Goal: Find specific page/section: Find specific page/section

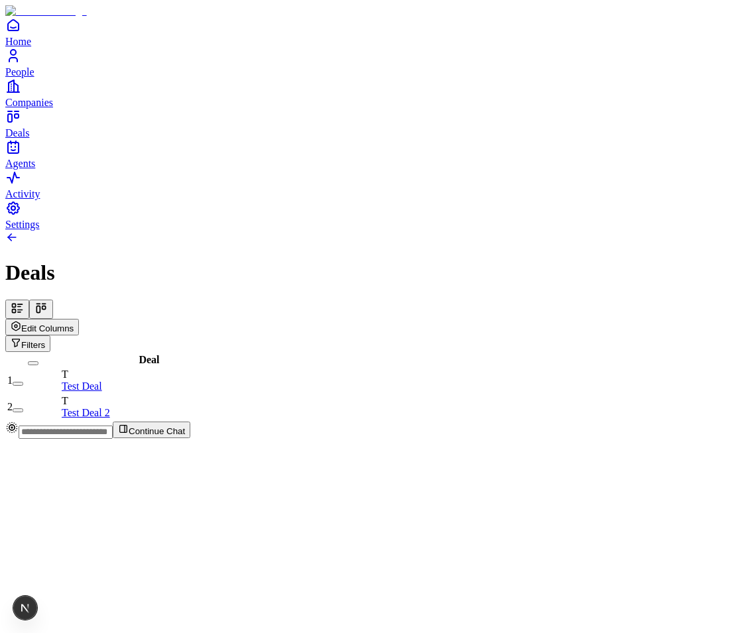
click at [53, 300] on button at bounding box center [41, 309] width 24 height 19
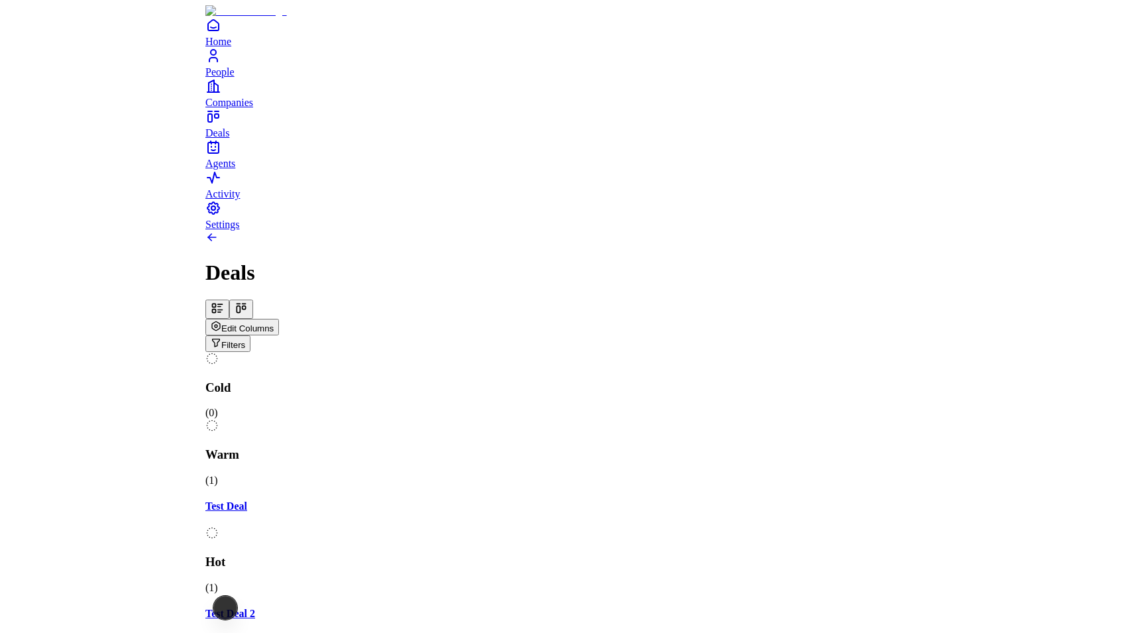
scroll to position [0, 275]
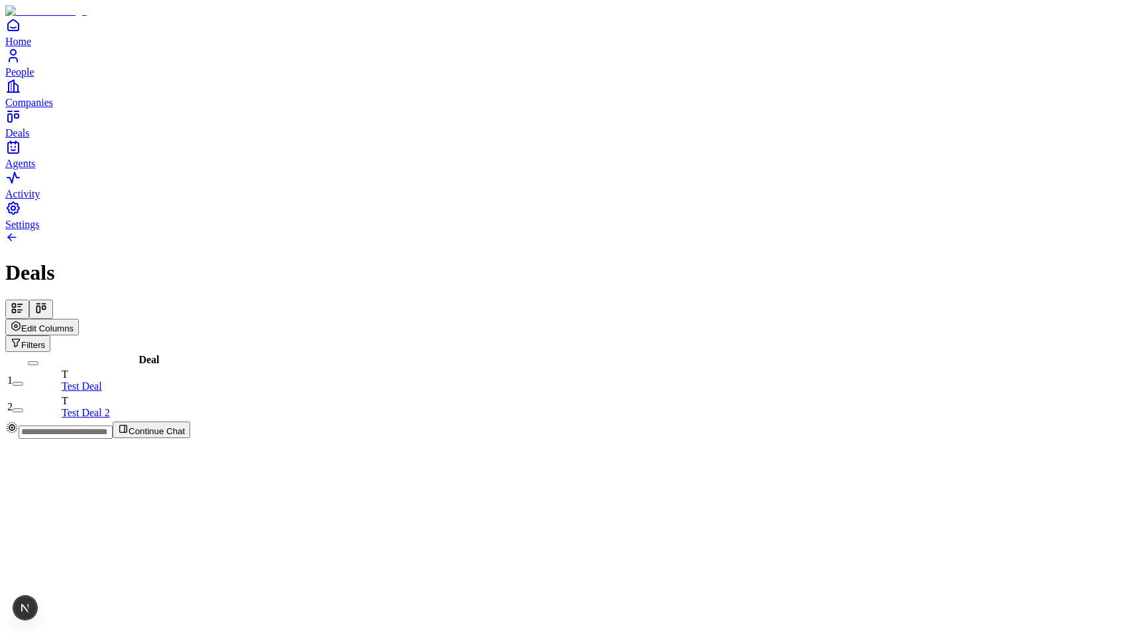
click at [48, 302] on icon at bounding box center [40, 308] width 13 height 13
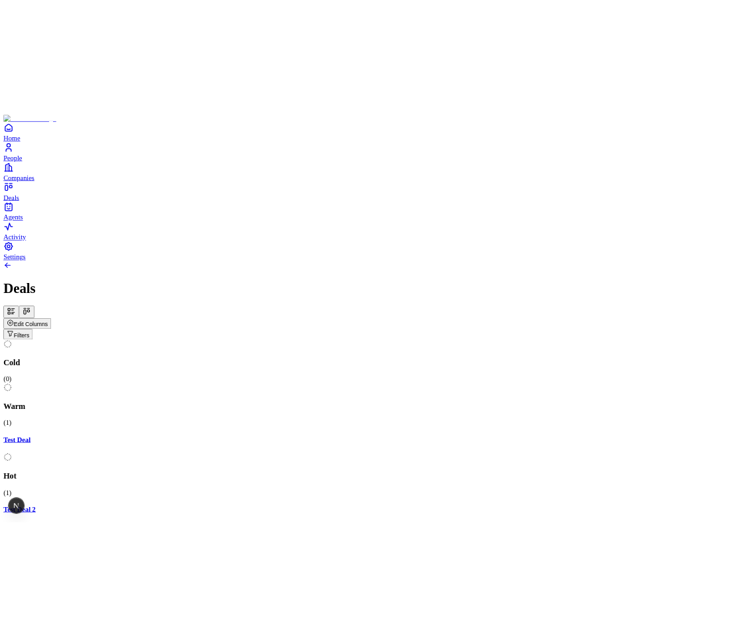
scroll to position [0, 167]
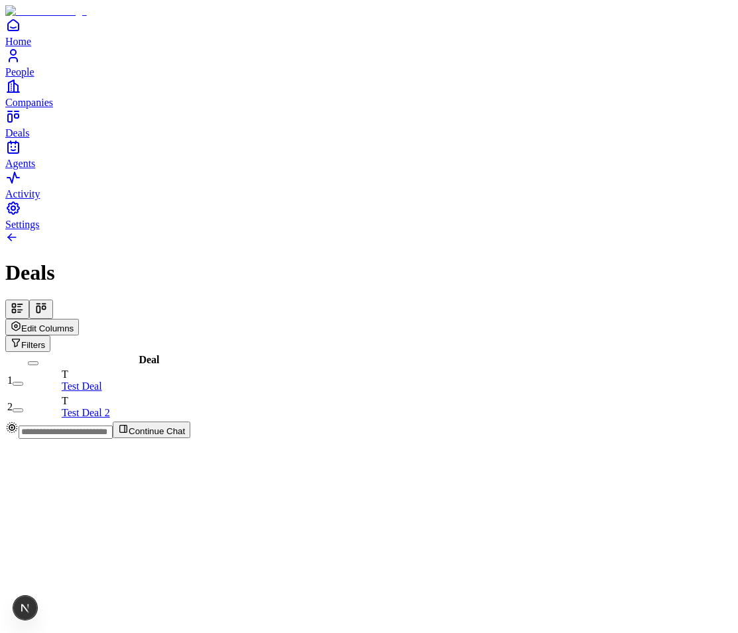
click at [46, 304] on icon at bounding box center [43, 304] width 3 height 0
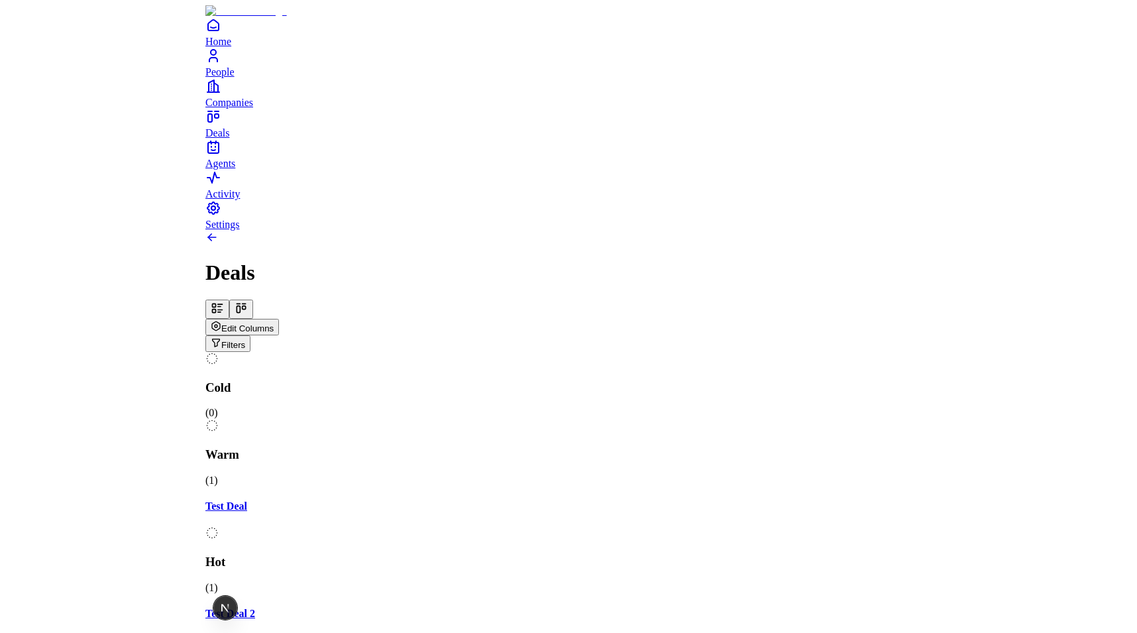
scroll to position [0, 249]
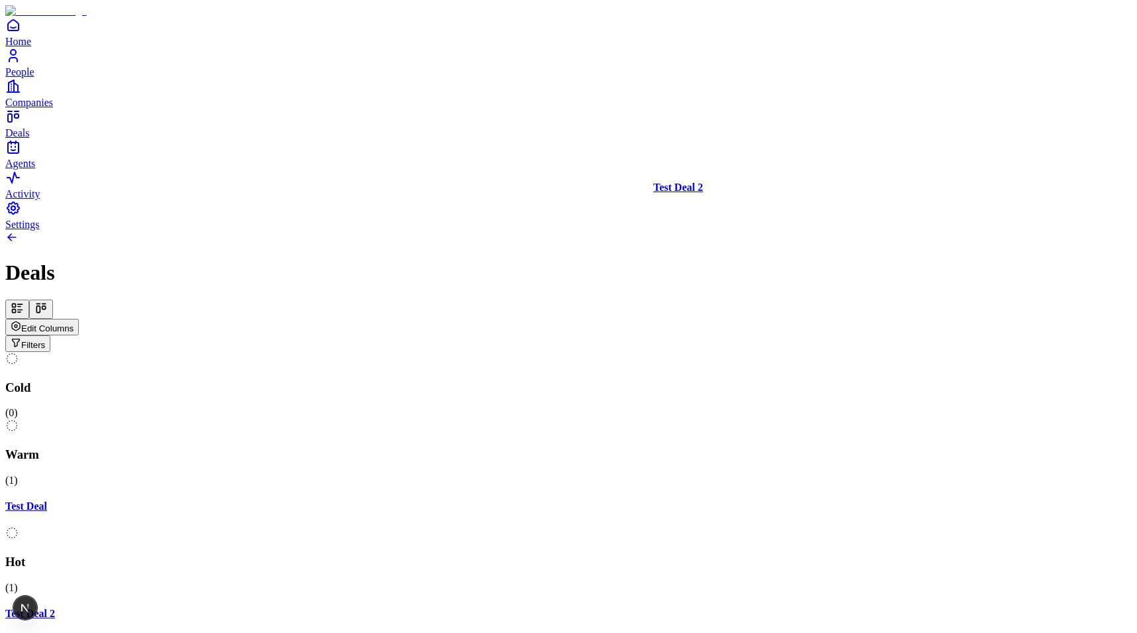
drag, startPoint x: 497, startPoint y: 211, endPoint x: 778, endPoint y: 203, distance: 280.5
click at [737, 352] on div "Cold ( 0 ) Warm ( 1 ) Test Deal Hot ( 1 ) Test Deal 2 Meeting ( 0 ) Closed ( 0 …" at bounding box center [568, 560] width 1127 height 416
click at [737, 352] on div "Cold ( 0 ) Warm ( 1 ) Test Deal Hot ( 0 ) Test Deal 2 Meeting ( 1 ) Test Deal 2…" at bounding box center [568, 580] width 1127 height 457
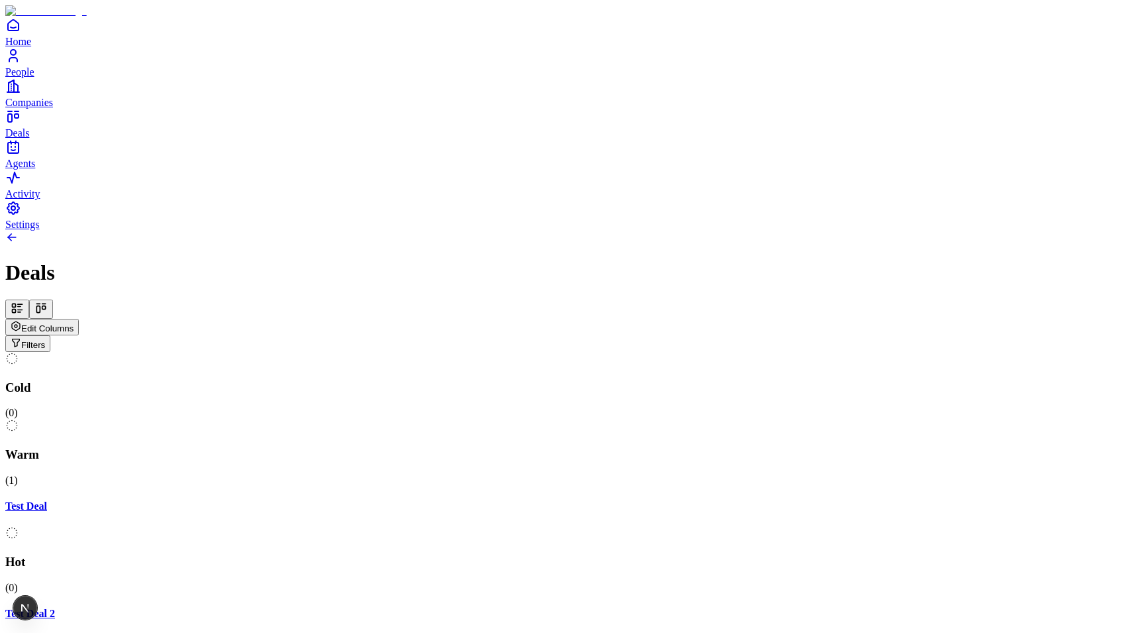
drag, startPoint x: 729, startPoint y: 222, endPoint x: 734, endPoint y: 255, distance: 33.6
click at [734, 352] on div "Cold ( 0 ) Warm ( 1 ) Test Deal Hot ( 0 ) Test Deal 2 Meeting ( 1 ) Test Deal 2…" at bounding box center [568, 580] width 1127 height 457
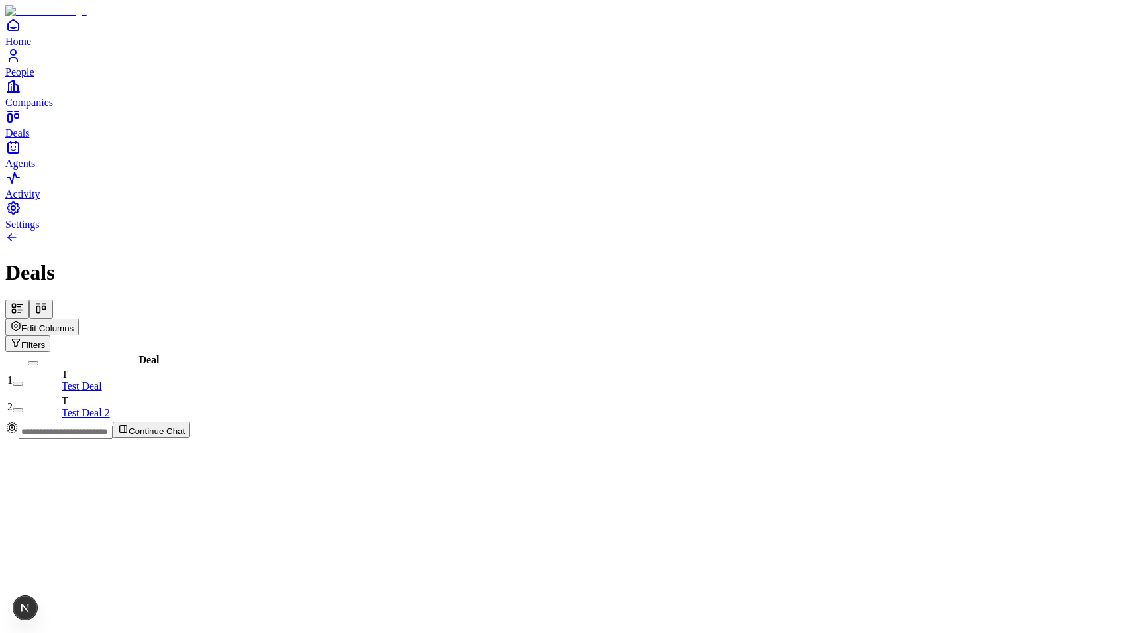
click at [48, 302] on icon at bounding box center [40, 308] width 13 height 13
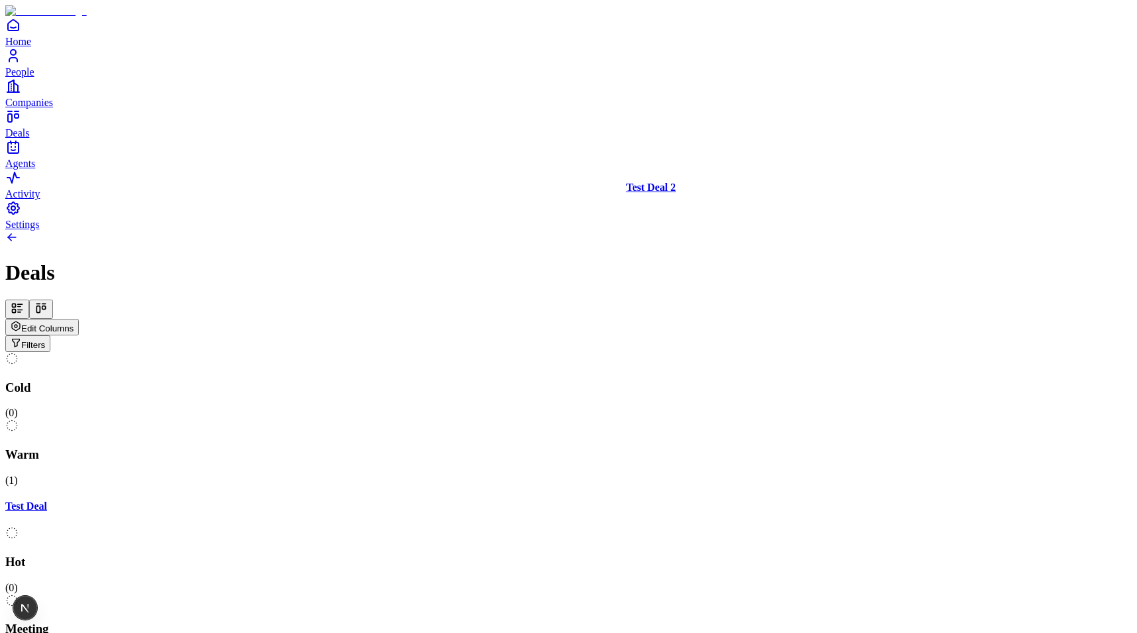
drag, startPoint x: 1008, startPoint y: 207, endPoint x: 736, endPoint y: 208, distance: 271.1
click at [736, 352] on div "Cold ( 0 ) Warm ( 1 ) Test Deal Hot ( 0 ) Meeting ( 1 ) Test Deal 2 Closed ( 0 …" at bounding box center [568, 560] width 1127 height 416
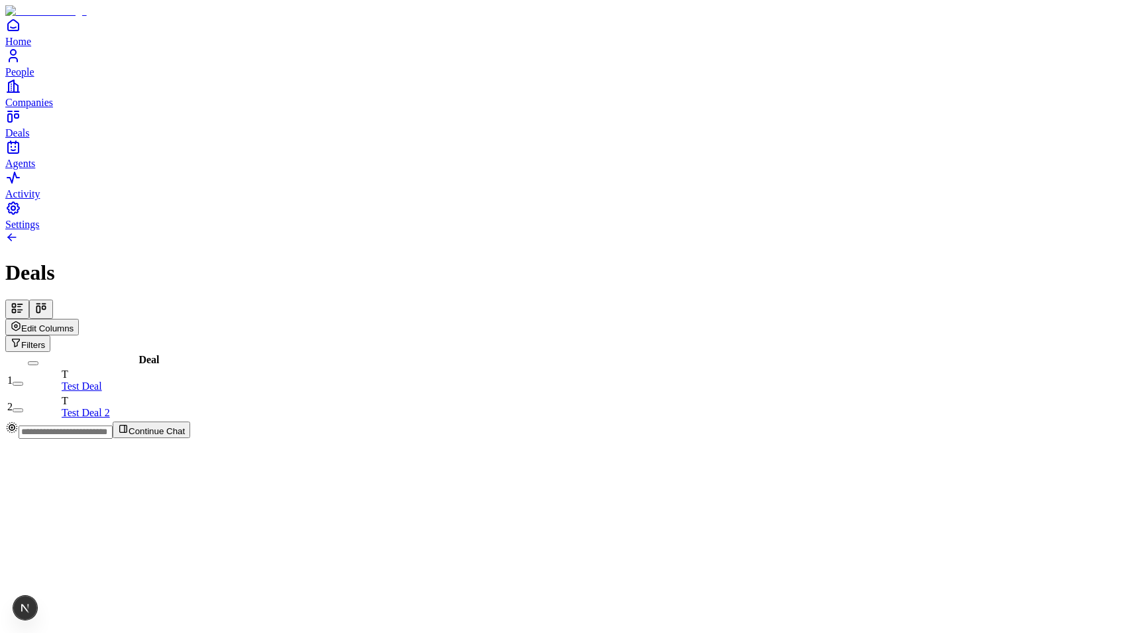
click at [127, 300] on div "Edit Columns Filters" at bounding box center [568, 326] width 1127 height 52
click at [48, 302] on icon at bounding box center [40, 308] width 13 height 13
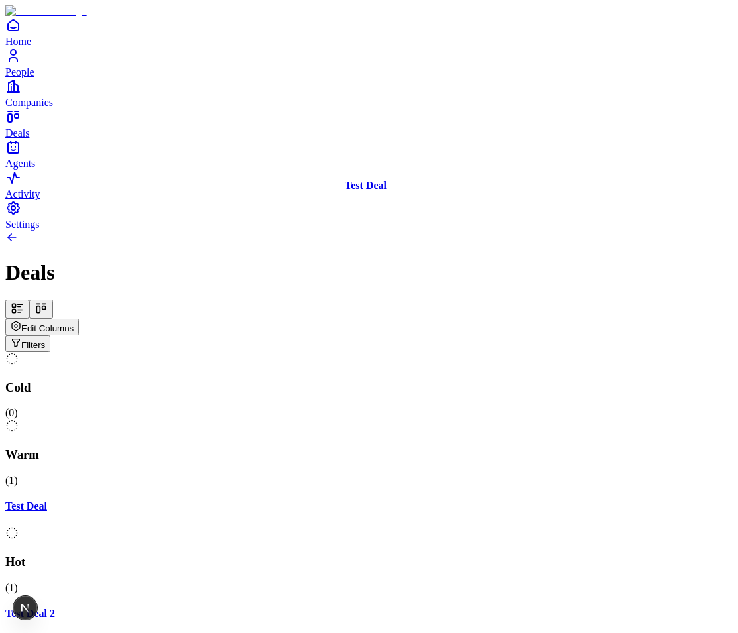
drag, startPoint x: 493, startPoint y: 202, endPoint x: 469, endPoint y: 216, distance: 28.5
click at [469, 352] on div "Cold ( 0 ) Warm ( 1 ) Test Deal Hot ( 1 ) Test Deal 2 Meeting ( 0 ) Closed ( 0 …" at bounding box center [368, 560] width 727 height 416
drag, startPoint x: 472, startPoint y: 202, endPoint x: 445, endPoint y: 234, distance: 41.9
click at [445, 352] on div "Cold ( 0 ) Warm ( 1 ) Test Deal Hot ( 1 ) Test Deal 2 Meeting ( 0 ) Closed ( 0 …" at bounding box center [368, 560] width 727 height 416
drag, startPoint x: 457, startPoint y: 202, endPoint x: 457, endPoint y: 229, distance: 27.8
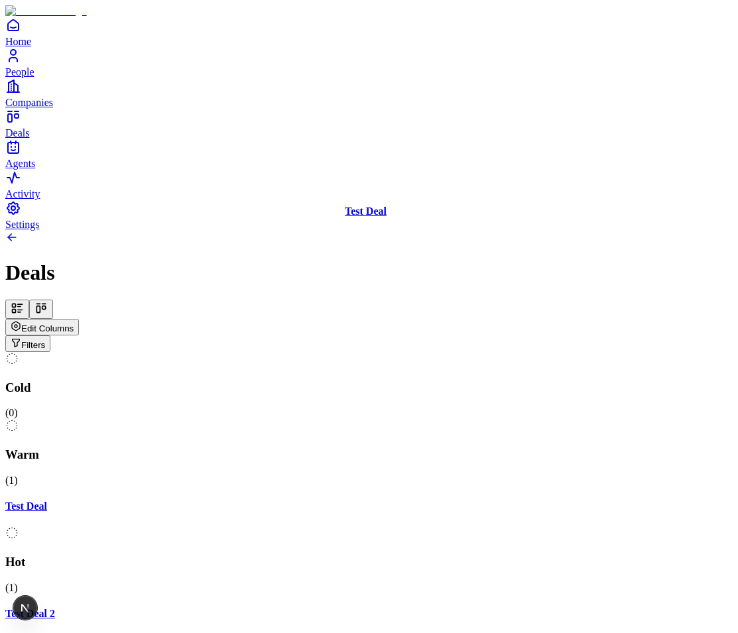
click at [457, 352] on div "Cold ( 0 ) Warm ( 1 ) Test Deal Hot ( 1 ) Test Deal 2 Meeting ( 0 ) Closed ( 0 …" at bounding box center [368, 560] width 727 height 416
drag, startPoint x: 495, startPoint y: 198, endPoint x: 495, endPoint y: 261, distance: 63.6
click at [495, 352] on div "Cold ( 0 ) Warm ( 1 ) Test Deal Hot ( 1 ) Test Deal 2 Meeting ( 0 ) Closed ( 0 …" at bounding box center [368, 560] width 727 height 416
drag, startPoint x: 509, startPoint y: 196, endPoint x: 508, endPoint y: 218, distance: 22.5
click at [508, 352] on div "Cold ( 0 ) Warm ( 1 ) Test Deal Hot ( 1 ) Test Deal 2 Meeting ( 0 ) Closed ( 0 …" at bounding box center [368, 560] width 727 height 416
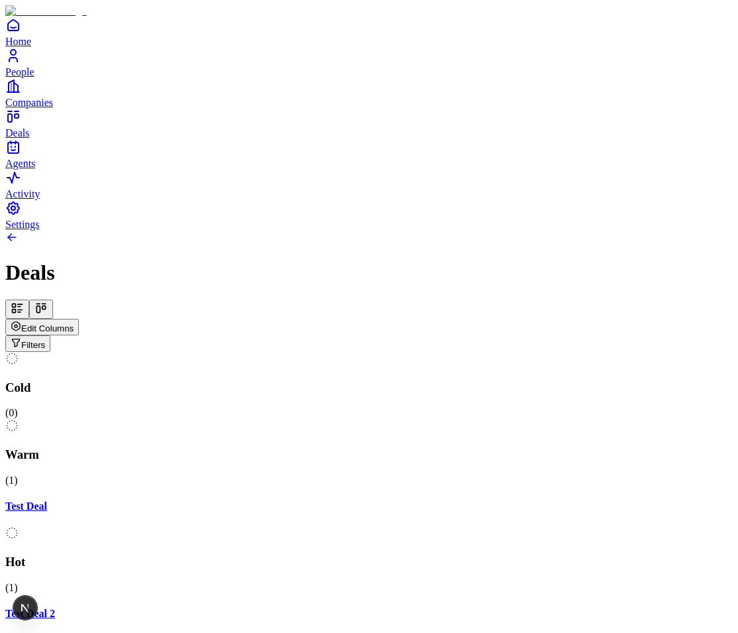
click at [506, 500] on div "Test Deal" at bounding box center [368, 506] width 727 height 12
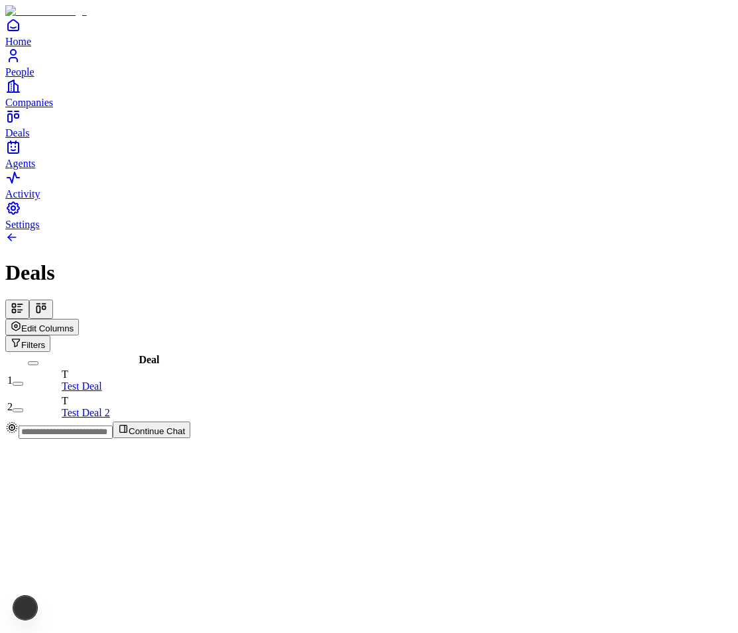
click at [53, 300] on button at bounding box center [41, 309] width 24 height 19
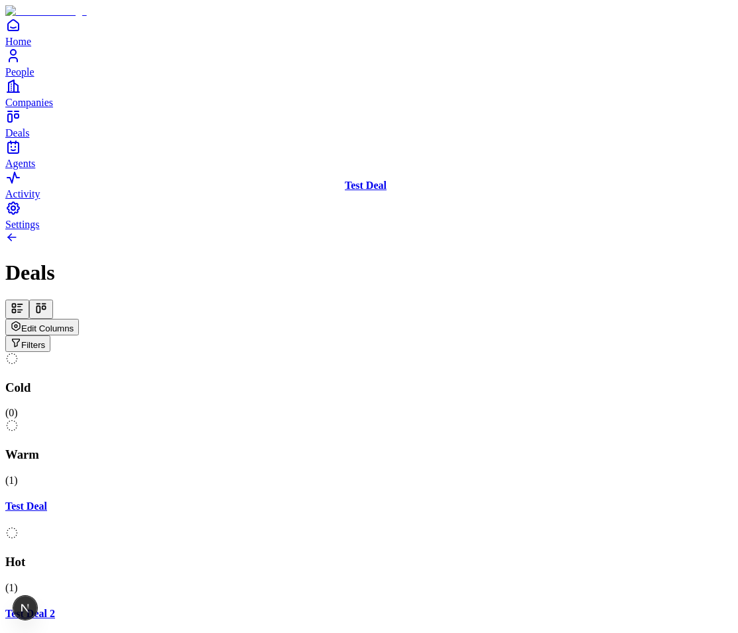
drag, startPoint x: 510, startPoint y: 204, endPoint x: 497, endPoint y: 207, distance: 13.2
click at [497, 352] on div "Cold ( 0 ) Warm ( 1 ) Test Deal Hot ( 1 ) Test Deal 2 Meeting ( 0 ) Closed ( 0 …" at bounding box center [368, 560] width 727 height 416
click at [479, 352] on div "Cold ( 0 ) Warm ( 1 ) Test Deal Hot ( 1 ) Test Deal 2 Meeting ( 0 ) Closed ( 0 …" at bounding box center [368, 560] width 727 height 416
drag, startPoint x: 494, startPoint y: 213, endPoint x: 483, endPoint y: 227, distance: 18.4
click at [483, 352] on div "Cold ( 0 ) Warm ( 1 ) Test Deal Hot ( 1 ) Test Deal 2 Meeting ( 0 ) Closed ( 0 …" at bounding box center [368, 560] width 727 height 416
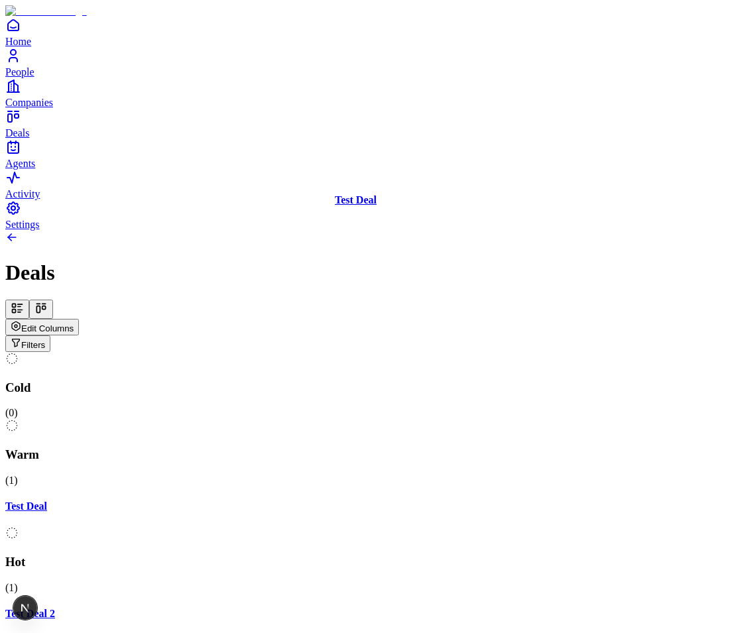
drag, startPoint x: 494, startPoint y: 191, endPoint x: 484, endPoint y: 205, distance: 17.7
click at [484, 352] on div "Cold ( 0 ) Warm ( 1 ) Test Deal Hot ( 1 ) Test Deal 2 Meeting ( 0 ) Closed ( 0 …" at bounding box center [368, 560] width 727 height 416
drag, startPoint x: 507, startPoint y: 182, endPoint x: 504, endPoint y: 195, distance: 12.9
click at [504, 352] on div "Cold ( 0 ) Warm ( 1 ) Test Deal Hot ( 1 ) Test Deal 2 Meeting ( 0 ) Closed ( 0 …" at bounding box center [368, 560] width 727 height 416
drag, startPoint x: 434, startPoint y: 200, endPoint x: 436, endPoint y: 292, distance: 91.5
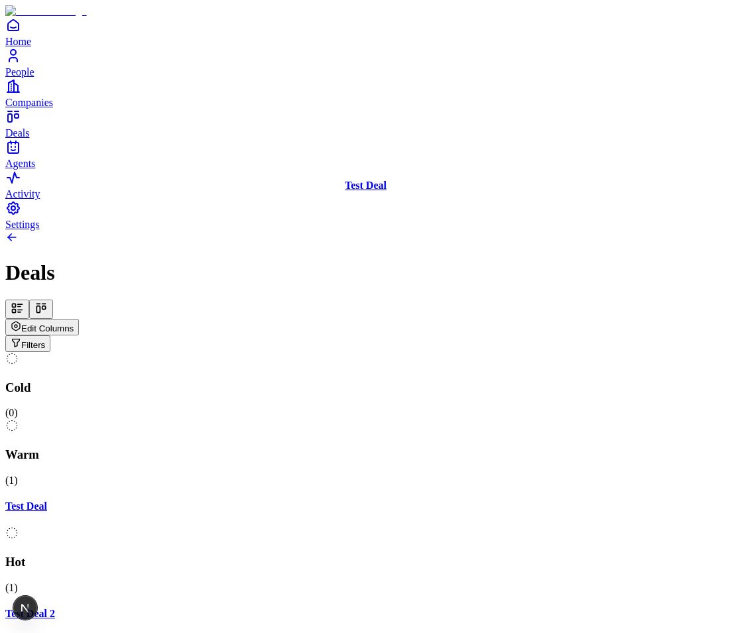
click at [436, 352] on div "Cold ( 0 ) Warm ( 1 ) Test Deal Hot ( 1 ) Test Deal 2 Meeting ( 0 ) Closed ( 0 …" at bounding box center [368, 560] width 727 height 416
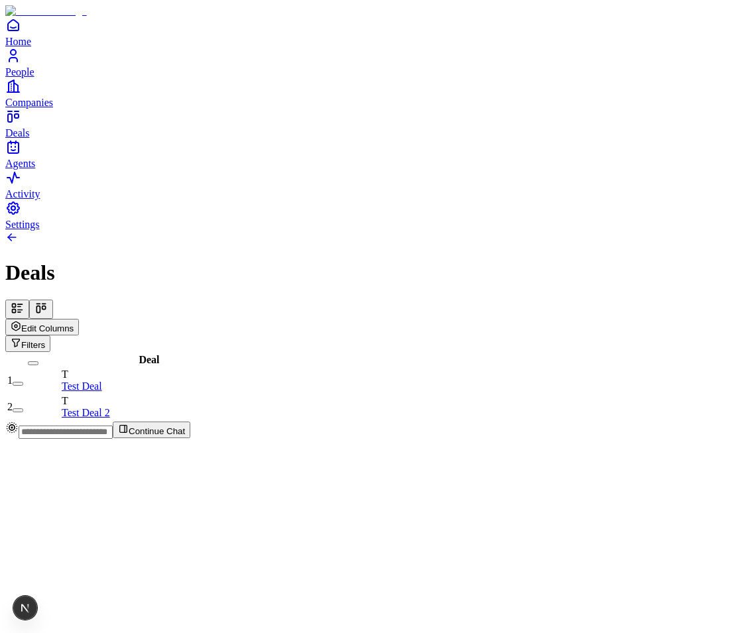
click at [53, 300] on button at bounding box center [41, 309] width 24 height 19
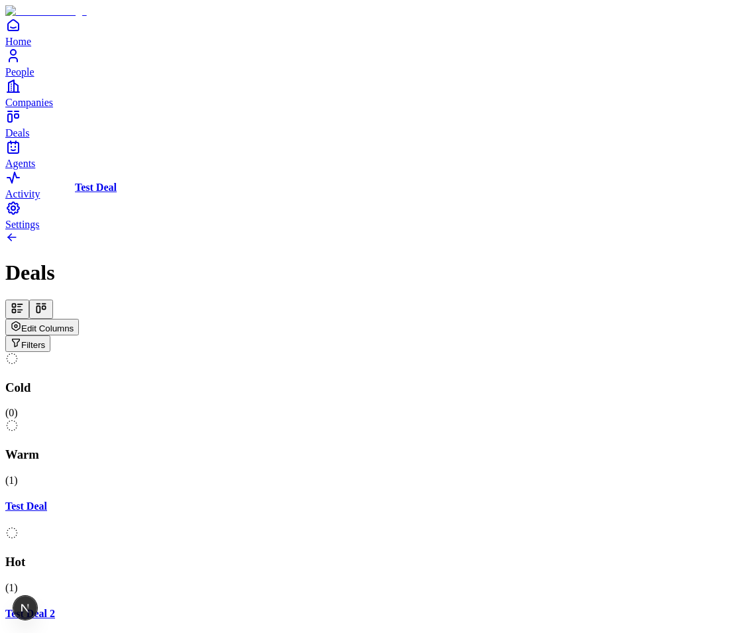
drag, startPoint x: 416, startPoint y: 204, endPoint x: 225, endPoint y: 272, distance: 203.0
click at [225, 352] on div "Cold ( 0 ) Warm ( 1 ) Test Deal Hot ( 1 ) Test Deal 2 Meeting ( 0 ) Closed ( 0 …" at bounding box center [368, 560] width 727 height 416
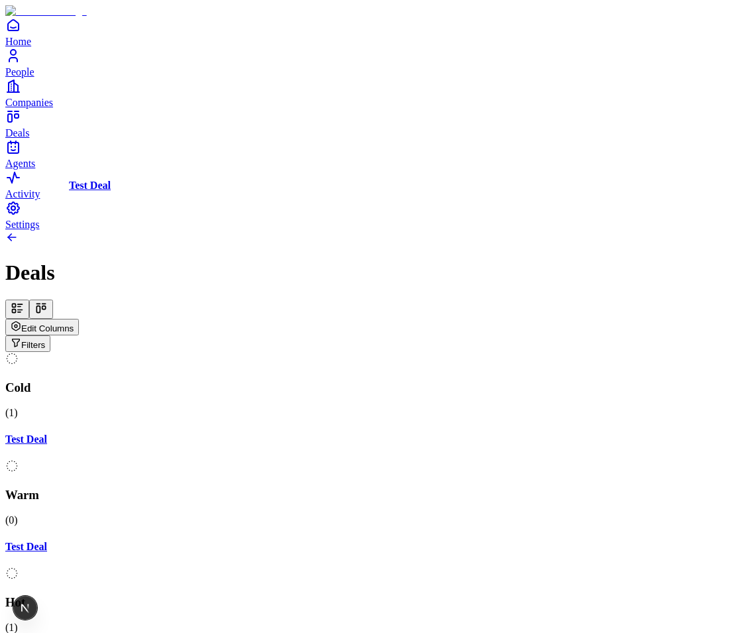
drag, startPoint x: 209, startPoint y: 214, endPoint x: 217, endPoint y: 230, distance: 17.8
click at [217, 352] on div "Cold ( 1 ) Test Deal Warm ( 0 ) Test Deal Hot ( 1 ) Test Deal 2 Meeting ( 0 ) C…" at bounding box center [368, 580] width 727 height 457
drag, startPoint x: 241, startPoint y: 204, endPoint x: 516, endPoint y: 205, distance: 275.8
click at [516, 352] on div "Cold ( 1 ) Test Deal Warm ( 0 ) Hot ( 1 ) Test Deal 2 Meeting ( 0 ) Closed ( 0 …" at bounding box center [368, 560] width 727 height 416
drag, startPoint x: 670, startPoint y: 186, endPoint x: 153, endPoint y: 212, distance: 517.7
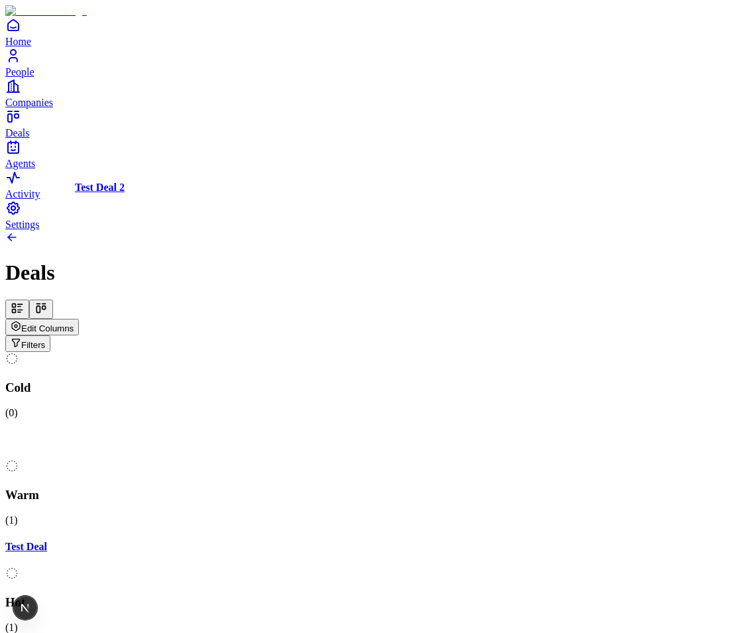
click at [153, 352] on div "Cold ( 0 ) Test Deal Warm ( 1 ) Test Deal Hot ( 1 ) Test Deal 2 Meeting ( 0 ) C…" at bounding box center [368, 580] width 727 height 457
drag, startPoint x: 426, startPoint y: 205, endPoint x: 656, endPoint y: 209, distance: 230.0
click at [656, 352] on div "Cold ( 1 ) Test Deal 2 Warm ( 1 ) Test Deal Hot ( 0 ) Meeting ( 0 ) Closed ( 0 …" at bounding box center [368, 560] width 727 height 416
drag, startPoint x: 645, startPoint y: 185, endPoint x: 477, endPoint y: 185, distance: 167.7
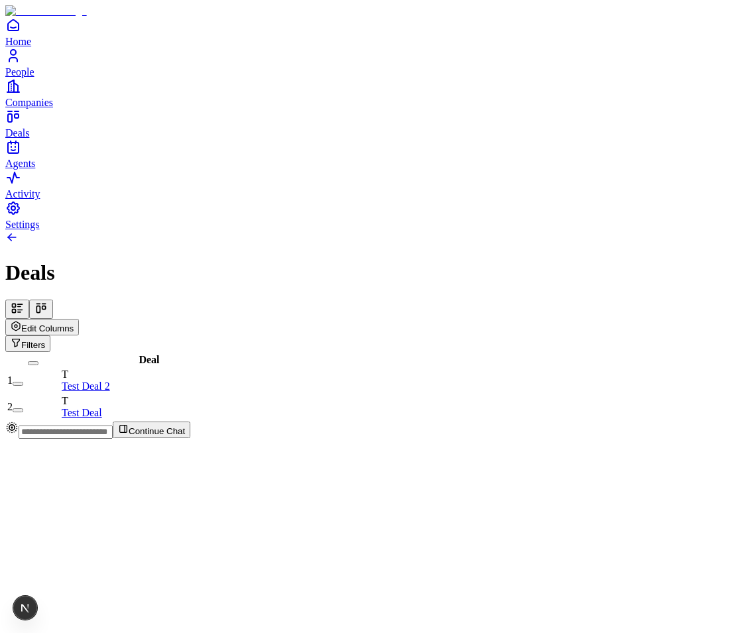
click at [53, 300] on button at bounding box center [41, 309] width 24 height 19
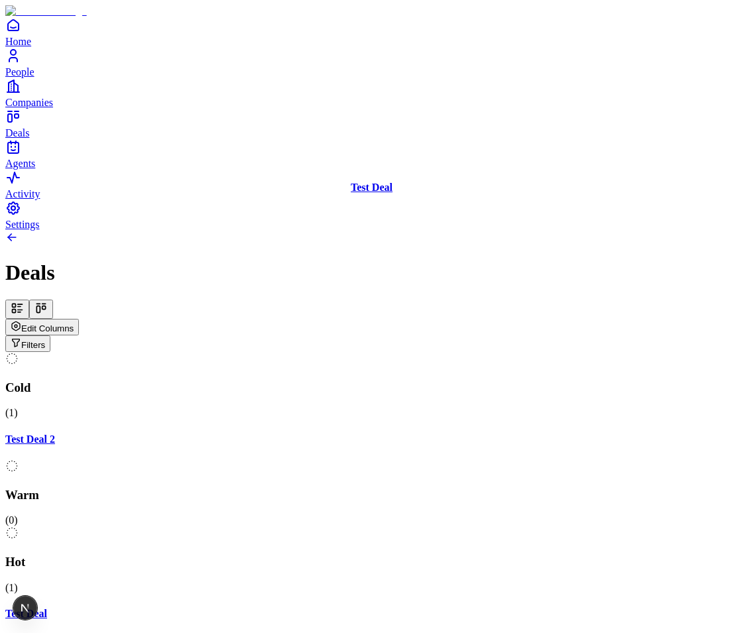
drag, startPoint x: 680, startPoint y: 202, endPoint x: 425, endPoint y: 216, distance: 255.6
click at [425, 352] on div "Cold ( 1 ) Test Deal 2 Warm ( 0 ) Hot ( 1 ) Test Deal Meeting ( 0 ) Closed ( 0 …" at bounding box center [368, 560] width 727 height 416
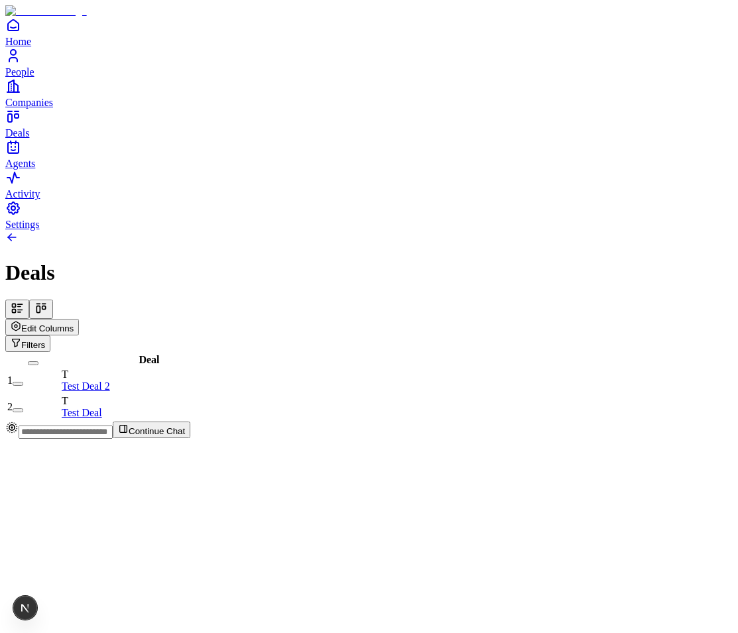
click at [53, 300] on button at bounding box center [41, 309] width 24 height 19
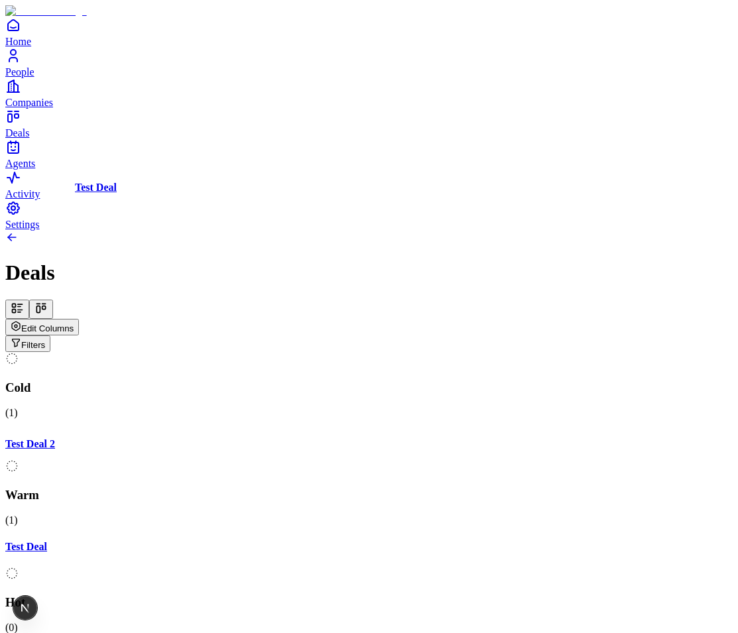
drag, startPoint x: 530, startPoint y: 192, endPoint x: 288, endPoint y: 299, distance: 265.3
click at [288, 352] on div "Cold ( 1 ) Test Deal 2 Warm ( 1 ) Test Deal Hot ( 0 ) Meeting ( 0 ) Closed ( 0 …" at bounding box center [368, 560] width 727 height 416
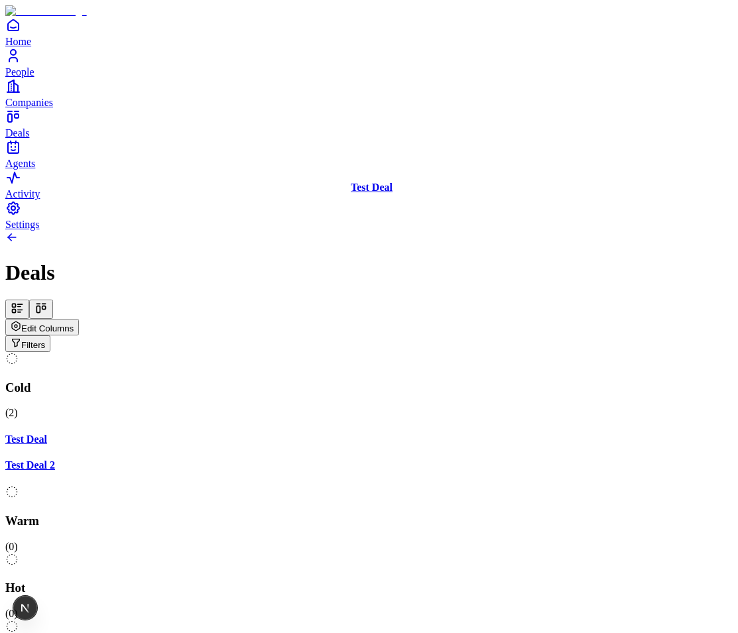
drag, startPoint x: 237, startPoint y: 209, endPoint x: 531, endPoint y: 262, distance: 298.3
click at [531, 352] on div "Cold ( 2 ) Test Deal Test Deal 2 Warm ( 0 ) Hot ( 0 ) Meeting ( 0 ) Closed ( 0 …" at bounding box center [368, 553] width 727 height 402
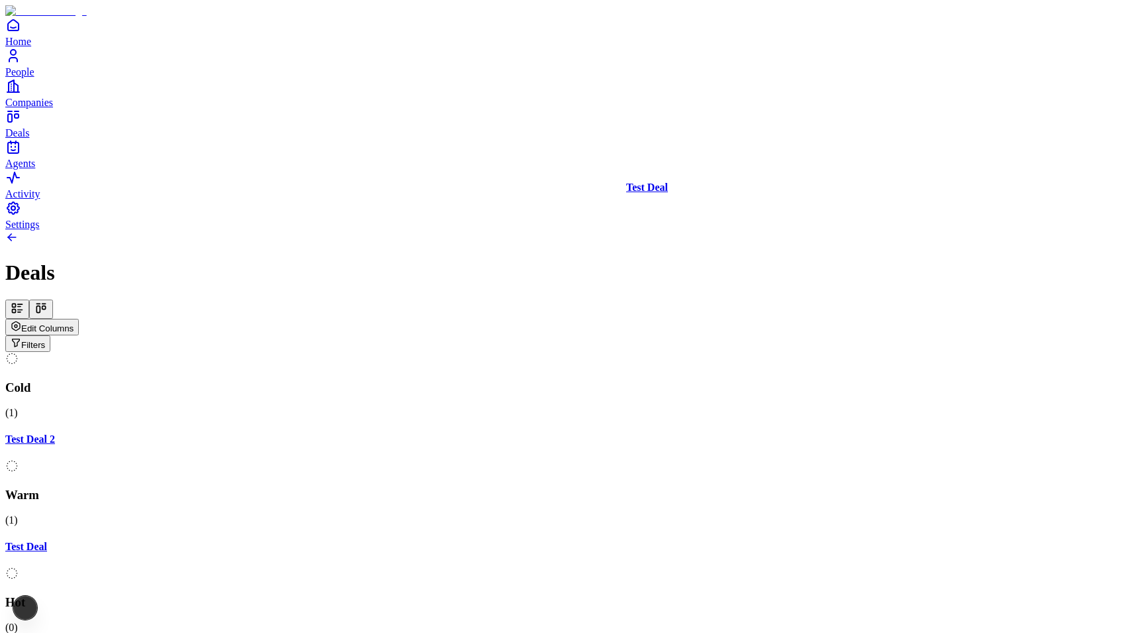
drag, startPoint x: 477, startPoint y: 195, endPoint x: 730, endPoint y: 196, distance: 253.9
click at [730, 352] on div "Cold ( 1 ) Test Deal 2 Warm ( 1 ) Test Deal Hot ( 0 ) Meeting ( 0 ) Closed ( 0 …" at bounding box center [568, 560] width 1127 height 416
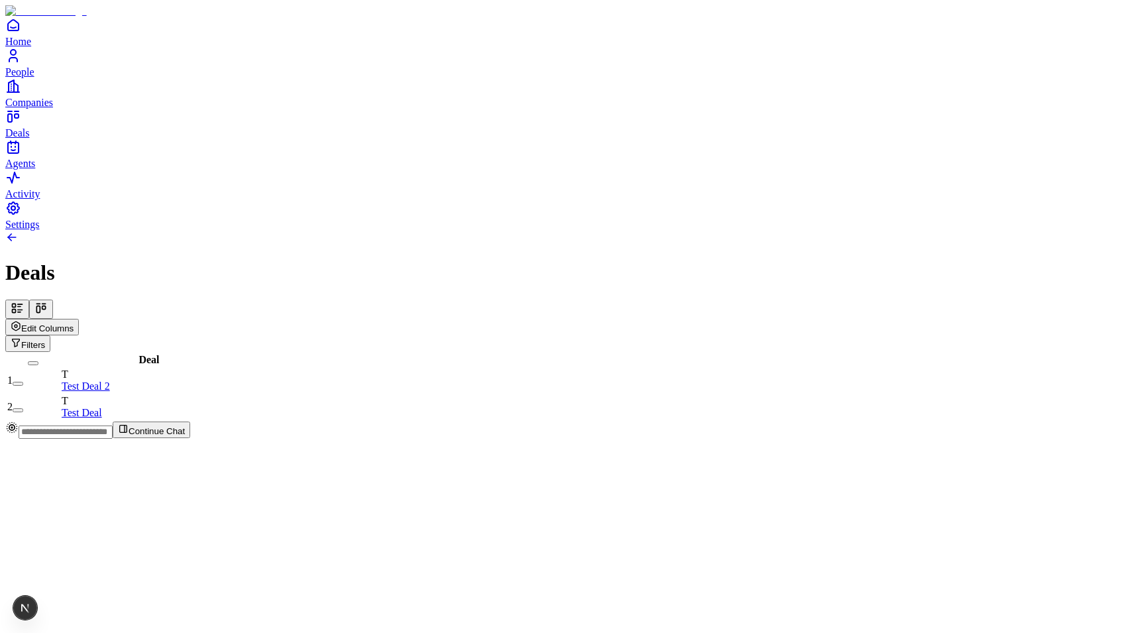
click at [53, 300] on button at bounding box center [41, 309] width 24 height 19
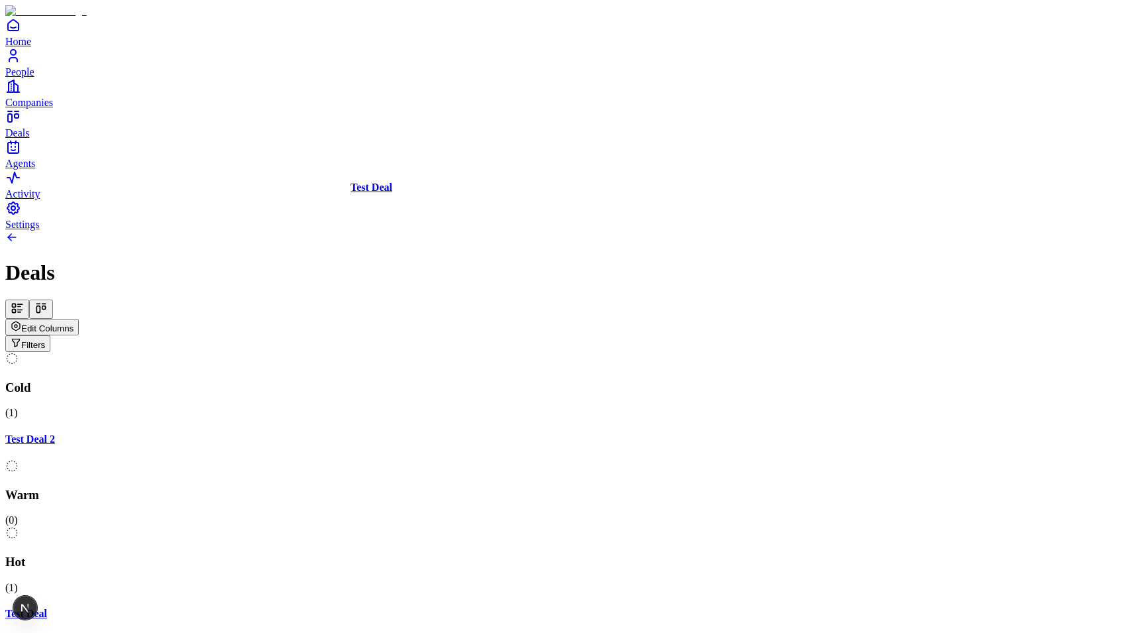
drag, startPoint x: 740, startPoint y: 221, endPoint x: 475, endPoint y: 221, distance: 264.5
click at [475, 352] on div "Cold ( 1 ) Test Deal 2 Warm ( 0 ) Hot ( 1 ) Test Deal Meeting ( 0 ) Closed ( 0 …" at bounding box center [568, 560] width 1127 height 416
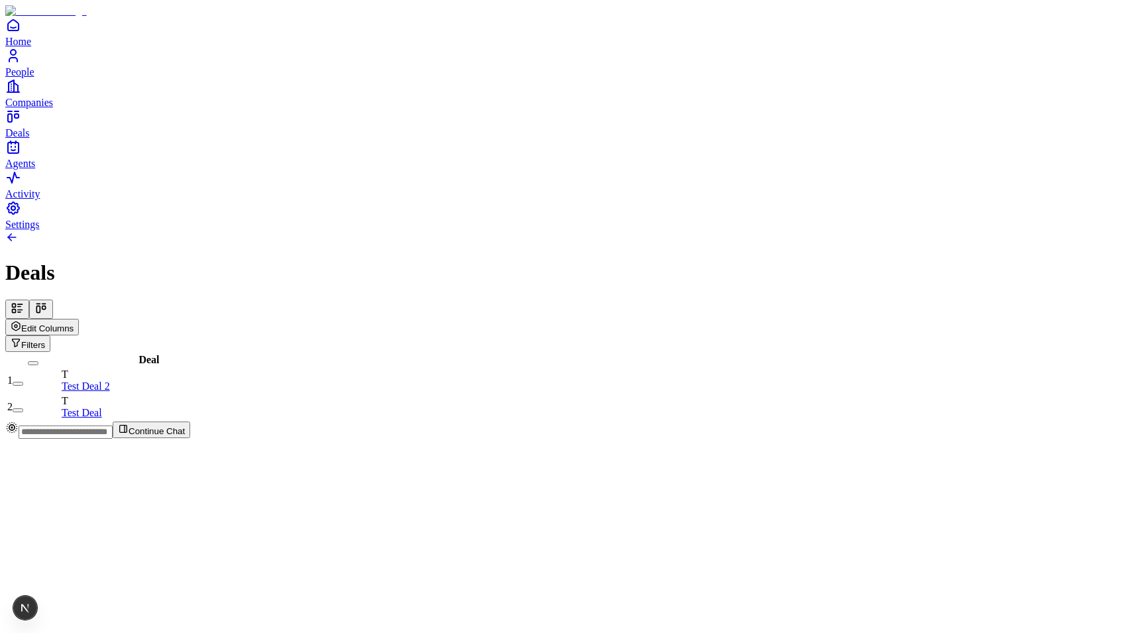
click at [46, 304] on icon at bounding box center [43, 304] width 3 height 0
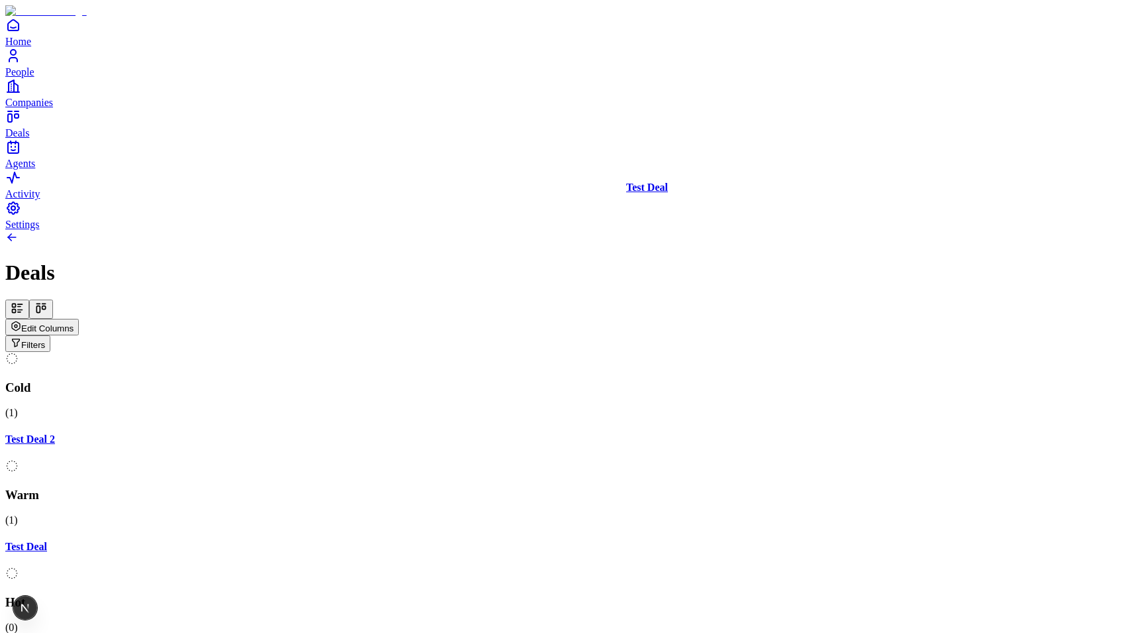
drag, startPoint x: 419, startPoint y: 222, endPoint x: 654, endPoint y: 233, distance: 234.9
click at [654, 352] on div "Cold ( 1 ) Test Deal 2 Warm ( 1 ) Test Deal Hot ( 0 ) Meeting ( 0 ) Closed ( 0 …" at bounding box center [568, 560] width 1127 height 416
drag, startPoint x: 701, startPoint y: 221, endPoint x: 492, endPoint y: 245, distance: 210.2
click at [493, 352] on div "Cold ( 1 ) Test Deal 2 Warm ( 0 ) Hot ( 1 ) Test Deal Meeting ( 0 ) Closed ( 0 …" at bounding box center [568, 560] width 1127 height 416
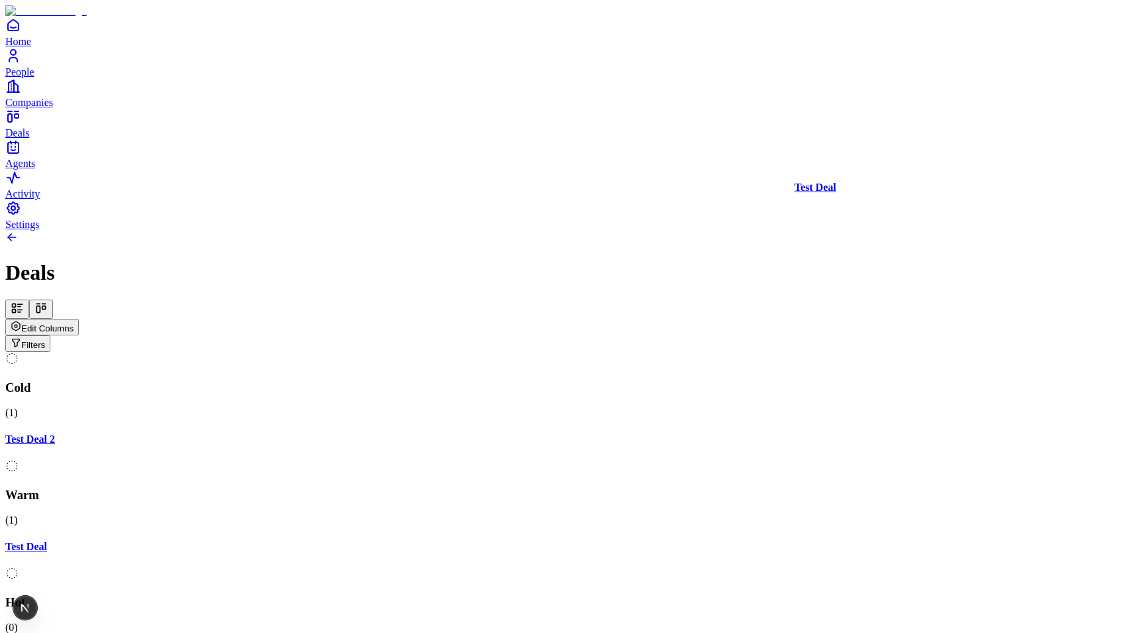
drag, startPoint x: 457, startPoint y: 207, endPoint x: 819, endPoint y: 279, distance: 369.6
click at [819, 352] on div "Cold ( 1 ) Test Deal 2 Warm ( 1 ) Test Deal Hot ( 0 ) Meeting ( 0 ) Closed ( 0 …" at bounding box center [568, 560] width 1127 height 416
drag, startPoint x: 861, startPoint y: 205, endPoint x: 403, endPoint y: 217, distance: 458.2
click at [403, 352] on div "Cold ( 1 ) Test Deal 2 Warm ( 0 ) Hot ( 0 ) Meeting ( 1 ) Test Deal Closed ( 0 …" at bounding box center [568, 560] width 1127 height 416
drag, startPoint x: 396, startPoint y: 198, endPoint x: 851, endPoint y: 202, distance: 455.4
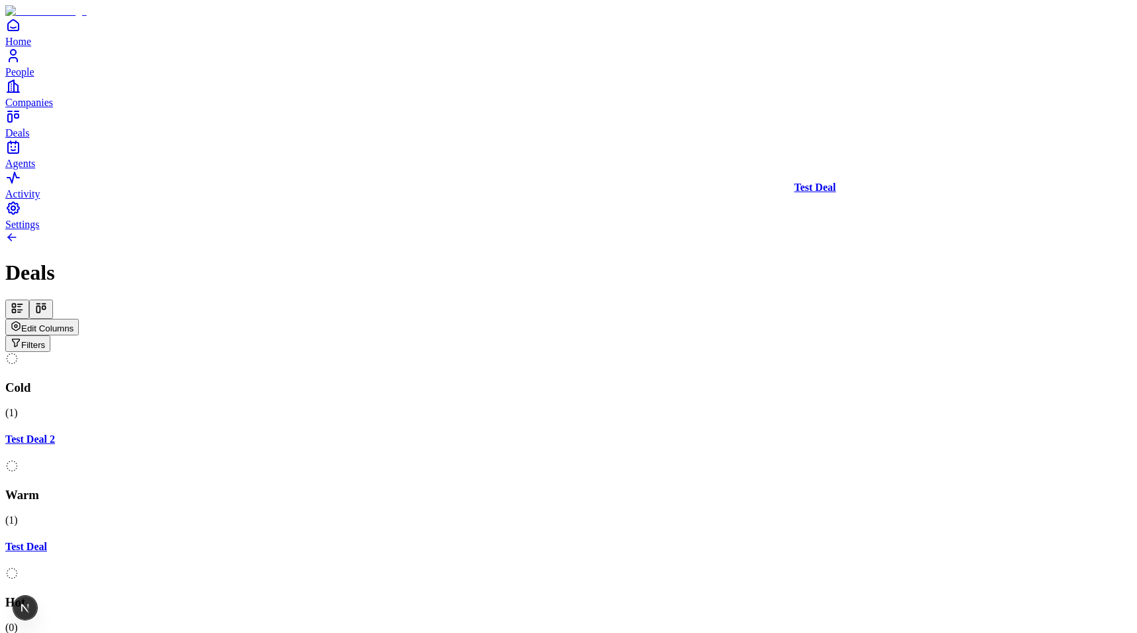
click at [851, 352] on div "Cold ( 1 ) Test Deal 2 Warm ( 1 ) Test Deal Hot ( 0 ) Meeting ( 0 ) Closed ( 0 …" at bounding box center [568, 560] width 1127 height 416
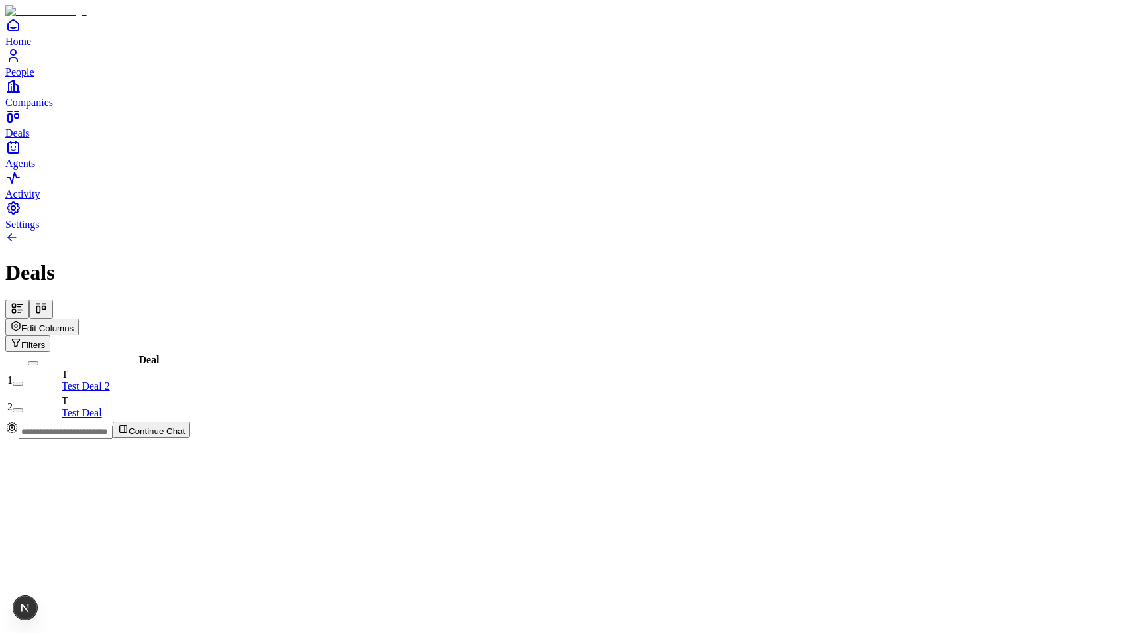
click at [48, 302] on icon at bounding box center [40, 308] width 13 height 13
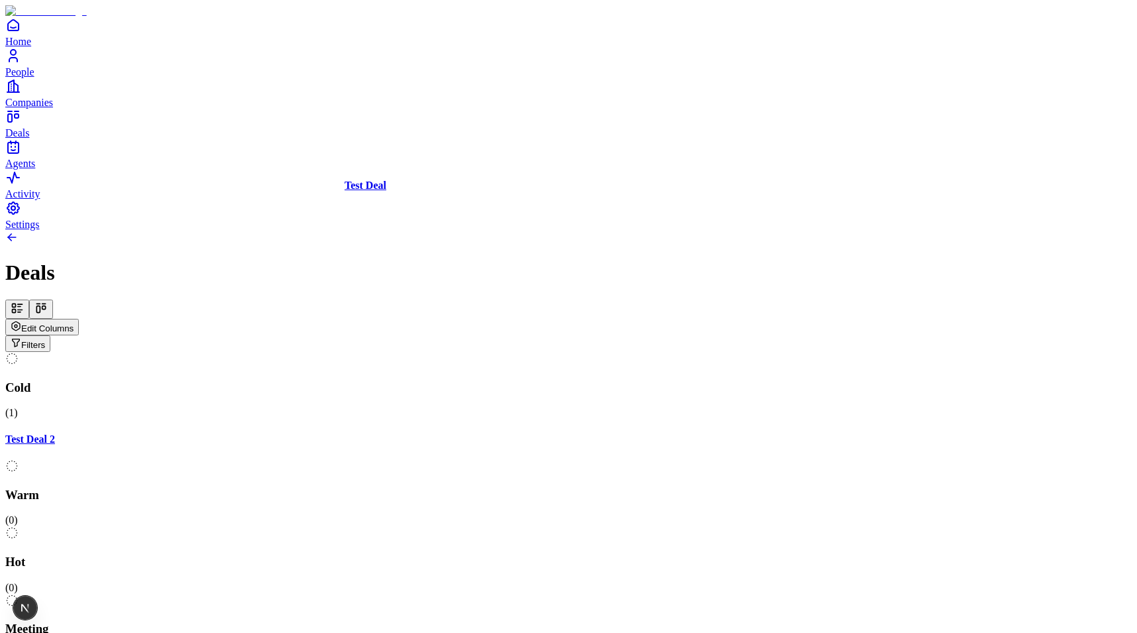
drag, startPoint x: 951, startPoint y: 225, endPoint x: 449, endPoint y: 221, distance: 501.1
click at [450, 352] on div "Cold ( 1 ) Test Deal 2 Warm ( 0 ) Hot ( 0 ) Meeting ( 1 ) Test Deal Closed ( 0 …" at bounding box center [568, 560] width 1127 height 416
drag, startPoint x: 491, startPoint y: 207, endPoint x: 834, endPoint y: 237, distance: 344.7
click at [834, 352] on div "Cold ( 1 ) Test Deal 2 Warm ( 1 ) Test Deal Hot ( 0 ) Meeting ( 0 ) Closed ( 0 …" at bounding box center [568, 560] width 1127 height 416
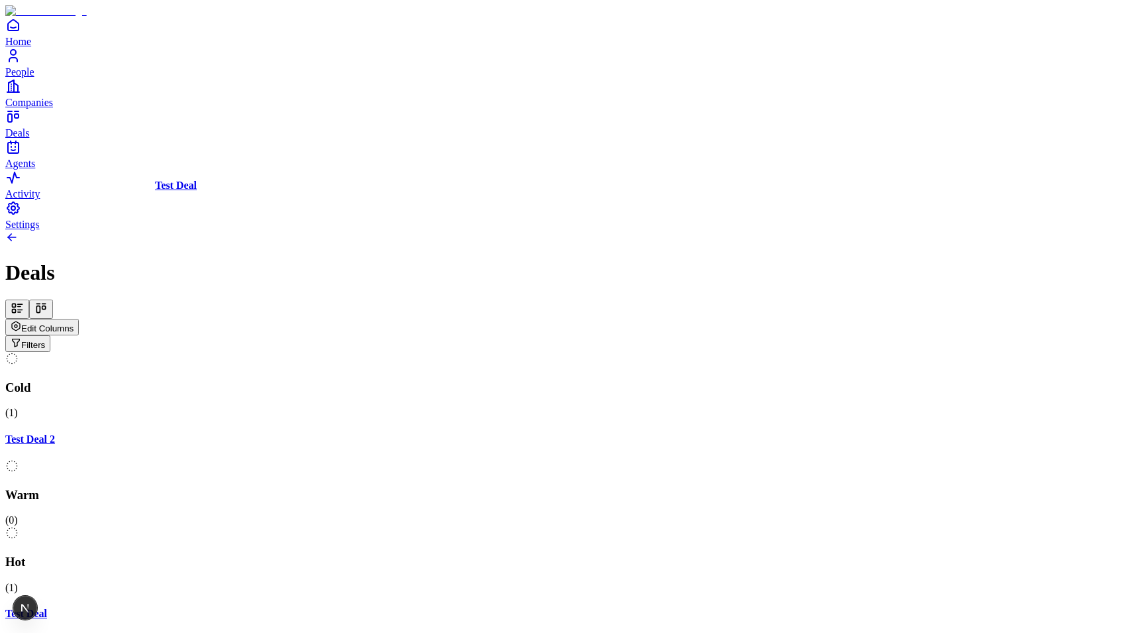
drag, startPoint x: 736, startPoint y: 193, endPoint x: 316, endPoint y: 205, distance: 419.8
click at [316, 352] on div "Cold ( 1 ) Test Deal 2 Warm ( 0 ) Hot ( 1 ) Test Deal Meeting ( 0 ) Closed ( 0 …" at bounding box center [568, 560] width 1127 height 416
drag, startPoint x: 498, startPoint y: 220, endPoint x: 941, endPoint y: 243, distance: 443.4
click at [941, 352] on div "Cold ( 1 ) Test Deal 2 Warm ( 1 ) Test Deal Hot ( 0 ) Meeting ( 0 ) Closed ( 0 …" at bounding box center [568, 560] width 1127 height 416
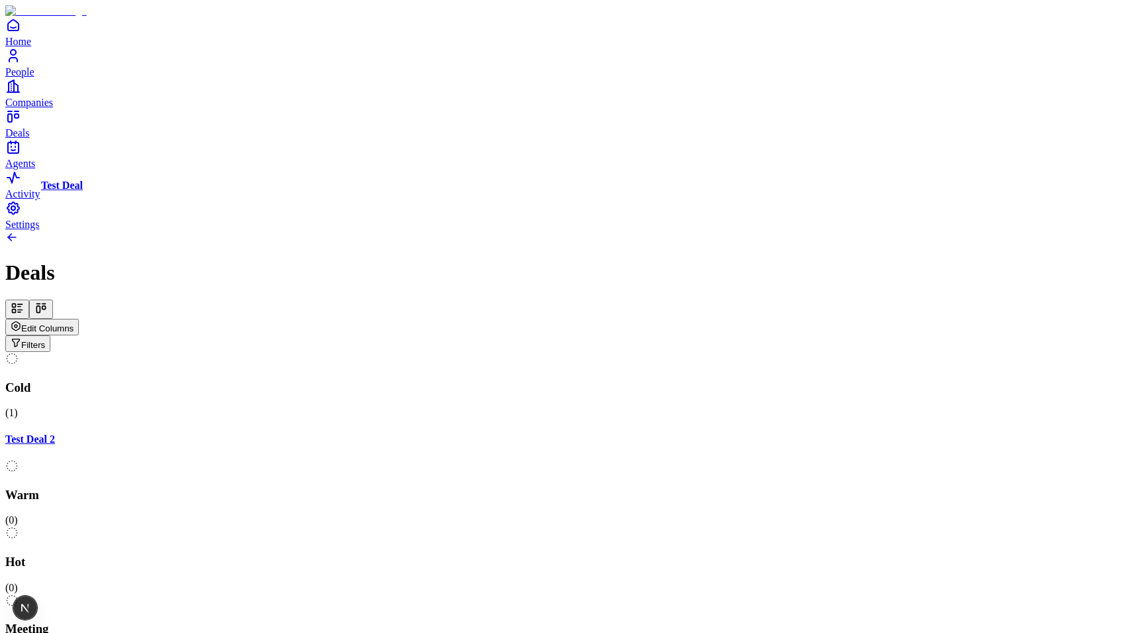
drag, startPoint x: 959, startPoint y: 210, endPoint x: 249, endPoint y: 255, distance: 711.3
click at [249, 352] on div "Cold ( 1 ) Test Deal 2 Warm ( 0 ) Hot ( 0 ) Meeting ( 0 ) Closed ( 1 ) Test Dea…" at bounding box center [568, 553] width 1127 height 402
drag, startPoint x: 226, startPoint y: 211, endPoint x: 416, endPoint y: 217, distance: 189.7
click at [416, 352] on div "Cold ( 1 ) Test Deal 2 Warm ( 1 ) Test Deal Hot ( 0 ) Meeting ( 0 ) Closed ( 0 …" at bounding box center [568, 560] width 1127 height 416
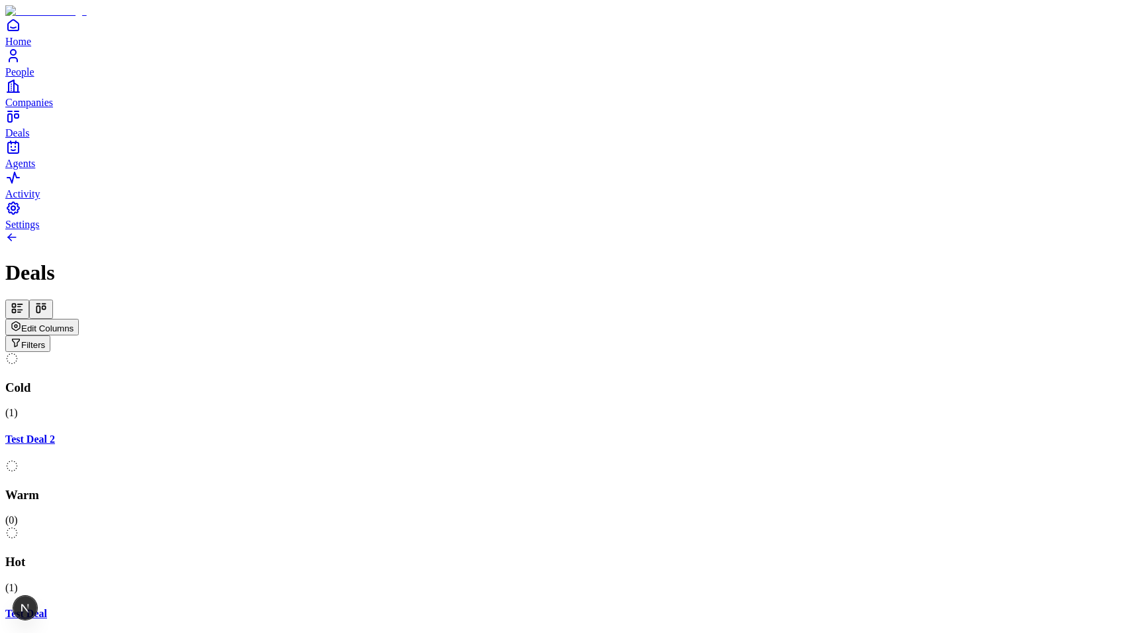
click at [725, 352] on div "Cold ( 1 ) Test Deal 2 Warm ( 0 ) Hot ( 1 ) Test Deal Meeting ( 0 ) Closed ( 0 )" at bounding box center [568, 560] width 1127 height 416
drag, startPoint x: 721, startPoint y: 205, endPoint x: 951, endPoint y: 204, distance: 230.7
click at [951, 352] on div "Cold ( 1 ) Test Deal 2 Warm ( 0 ) Hot ( 0 ) Meeting ( 1 ) Test Deal Closed ( 0 …" at bounding box center [568, 560] width 1127 height 416
drag, startPoint x: 1021, startPoint y: 207, endPoint x: 318, endPoint y: 218, distance: 703.4
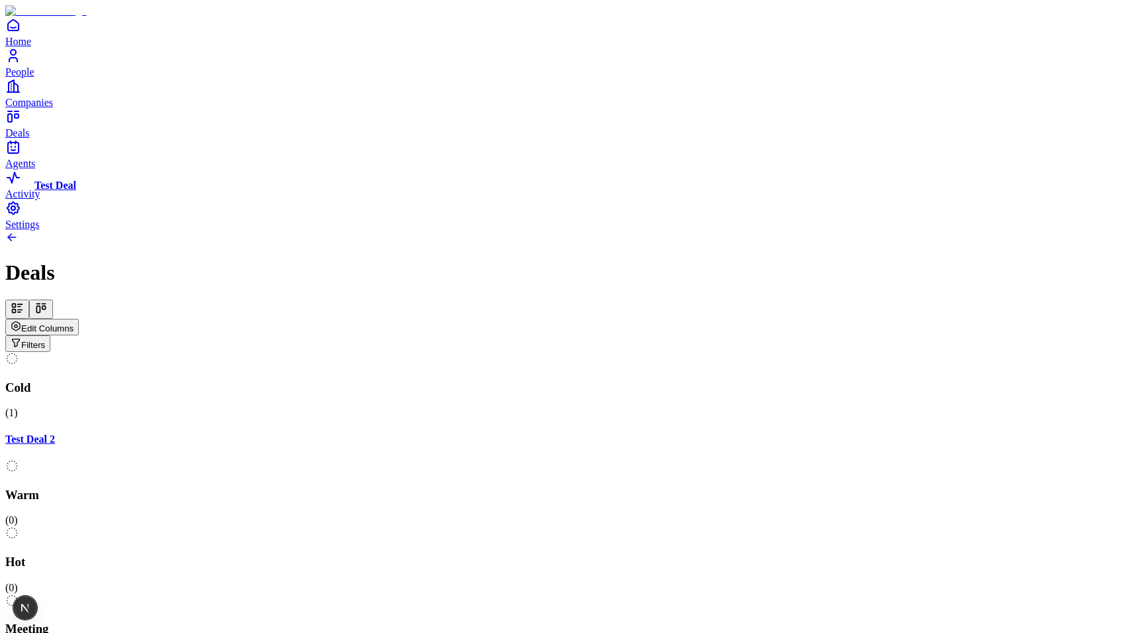
click at [319, 352] on div "Cold ( 1 ) Test Deal 2 Warm ( 0 ) Hot ( 0 ) Meeting ( 0 ) Closed ( 1 ) Test Dea…" at bounding box center [568, 553] width 1127 height 402
drag, startPoint x: 453, startPoint y: 219, endPoint x: 754, endPoint y: 223, distance: 301.0
click at [754, 352] on div "Cold ( 1 ) Test Deal 2 Warm ( 1 ) Test Deal Hot ( 0 ) Meeting ( 0 ) Closed ( 0 …" at bounding box center [568, 560] width 1127 height 416
drag, startPoint x: 734, startPoint y: 193, endPoint x: 219, endPoint y: 339, distance: 535.5
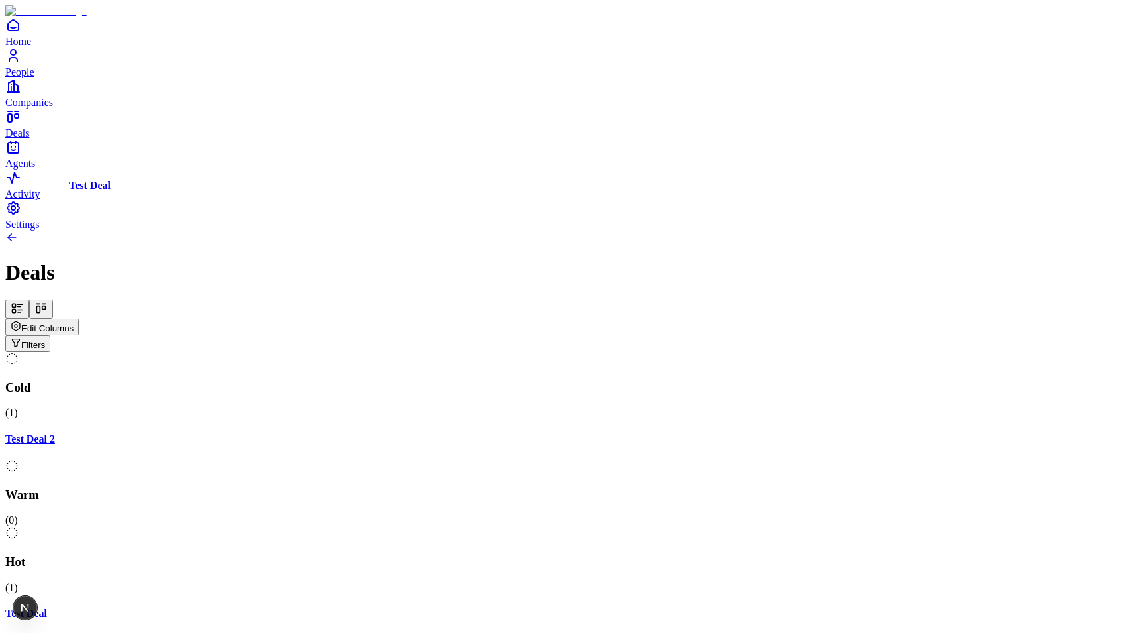
click at [219, 352] on div "Cold ( 1 ) Test Deal 2 Warm ( 0 ) Hot ( 1 ) Test Deal Meeting ( 0 ) Closed ( 0 …" at bounding box center [568, 560] width 1127 height 416
drag, startPoint x: 154, startPoint y: 178, endPoint x: 936, endPoint y: 217, distance: 782.5
click at [936, 352] on div "Cold ( 2 ) Test Deal Test Deal 2 Warm ( 0 ) Hot ( 0 ) Meeting ( 0 ) Closed ( 0 …" at bounding box center [568, 553] width 1127 height 402
drag, startPoint x: 994, startPoint y: 177, endPoint x: 176, endPoint y: 297, distance: 827.4
click at [176, 352] on div "Cold ( 1 ) Test Deal 2 Warm ( 0 ) Hot ( 0 ) Meeting ( 1 ) Test Deal Closed ( 0 …" at bounding box center [568, 560] width 1127 height 416
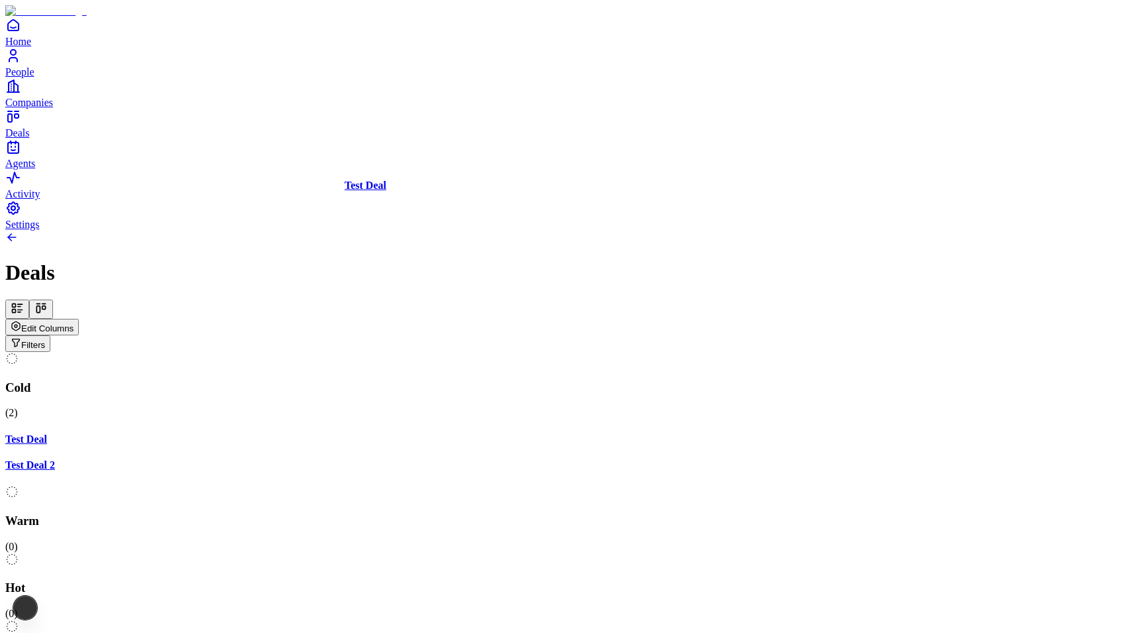
drag, startPoint x: 159, startPoint y: 216, endPoint x: 512, endPoint y: 216, distance: 353.3
click at [512, 352] on div "Cold ( 2 ) Test Deal Test Deal 2 Warm ( 0 ) Hot ( 0 ) Meeting ( 0 ) Closed ( 0 …" at bounding box center [568, 553] width 1127 height 402
drag, startPoint x: 517, startPoint y: 186, endPoint x: 688, endPoint y: 186, distance: 171.0
click at [688, 352] on div "Cold ( 1 ) Test Deal 2 Warm ( 1 ) Test Deal Hot ( 0 ) Meeting ( 0 ) Closed ( 0 …" at bounding box center [568, 560] width 1127 height 416
drag, startPoint x: 776, startPoint y: 203, endPoint x: 508, endPoint y: 289, distance: 280.7
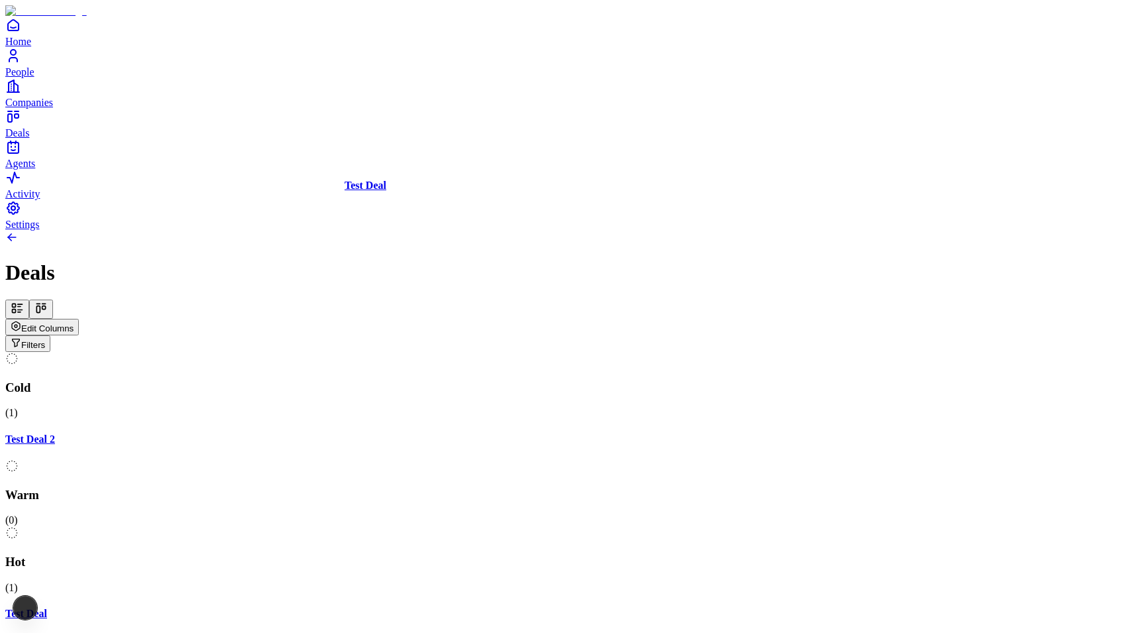
click at [508, 352] on div "Cold ( 1 ) Test Deal 2 Warm ( 0 ) Hot ( 1 ) Test Deal Meeting ( 0 ) Closed ( 0 …" at bounding box center [568, 560] width 1127 height 416
drag, startPoint x: 119, startPoint y: 197, endPoint x: 443, endPoint y: 229, distance: 325.7
click at [442, 352] on div "Cold ( 1 ) Test Deal 2 Warm ( 1 ) Test Deal Hot ( 0 ) Meeting ( 0 ) Closed ( 0 …" at bounding box center [568, 560] width 1127 height 416
